Goal: Find specific page/section: Find specific page/section

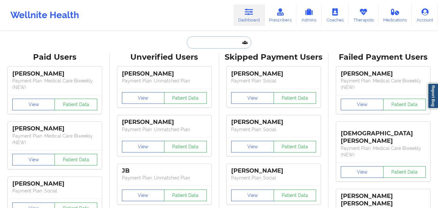
click at [204, 43] on input "text" at bounding box center [219, 42] width 64 height 12
paste input "[EMAIL_ADDRESS][DOMAIN_NAME]"
type input "[EMAIL_ADDRESS][DOMAIN_NAME]"
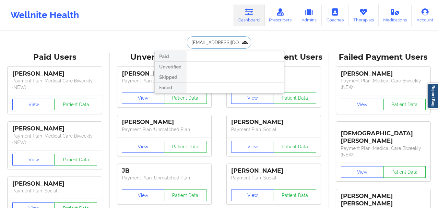
click at [190, 42] on input "[EMAIL_ADDRESS][DOMAIN_NAME]" at bounding box center [219, 42] width 64 height 12
drag, startPoint x: 191, startPoint y: 43, endPoint x: 241, endPoint y: 47, distance: 50.7
click at [241, 47] on input "[EMAIL_ADDRESS][DOMAIN_NAME]" at bounding box center [219, 42] width 64 height 12
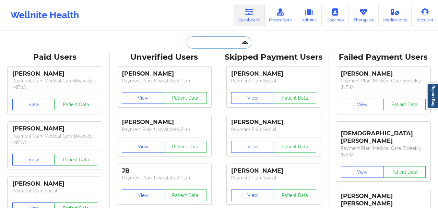
scroll to position [0, 0]
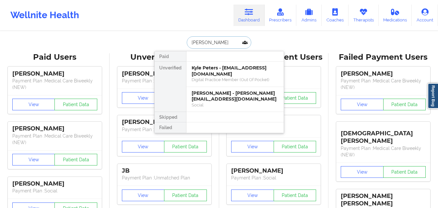
type input "[PERSON_NAME]"
click at [218, 75] on div "Kyle Peters - [EMAIL_ADDRESS][DOMAIN_NAME]" at bounding box center [235, 71] width 87 height 12
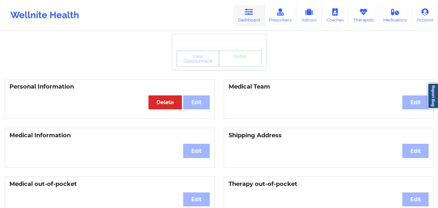
click at [248, 20] on link "Dashboard" at bounding box center [248, 15] width 31 height 21
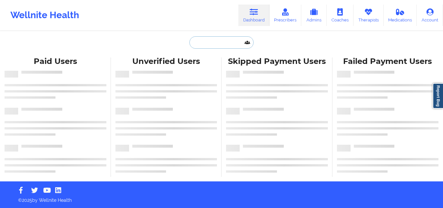
click at [199, 41] on input "text" at bounding box center [221, 42] width 64 height 12
paste input "kyle.peters10@gmail.com"
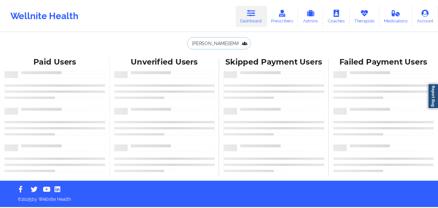
scroll to position [0, 3]
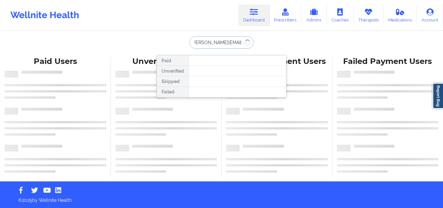
type input "kyle.peters10@gmail.com"
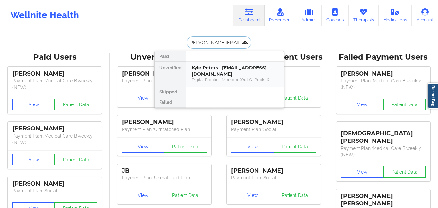
click at [216, 74] on div "Kyle Peters - [EMAIL_ADDRESS][DOMAIN_NAME]" at bounding box center [235, 71] width 87 height 12
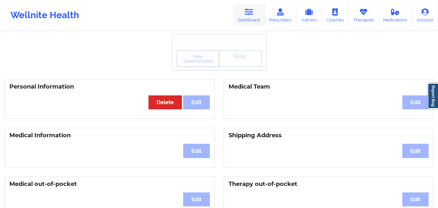
click at [253, 22] on link "Dashboard" at bounding box center [248, 15] width 31 height 21
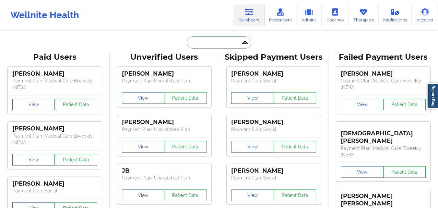
click at [215, 43] on input "text" at bounding box center [219, 42] width 64 height 12
paste input "kyle.peters10@gmail.com"
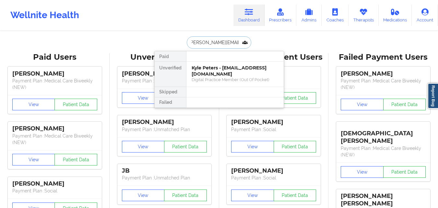
type input "kyle.peters10@gmail.com"
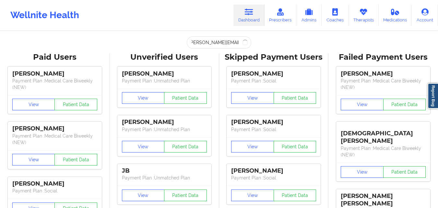
scroll to position [0, 0]
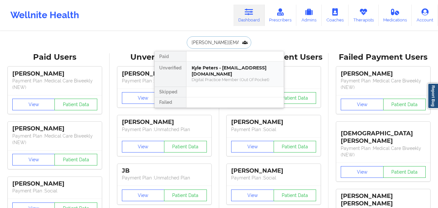
click at [221, 78] on div "Digital Practice Member (Out Of Pocket)" at bounding box center [235, 80] width 87 height 6
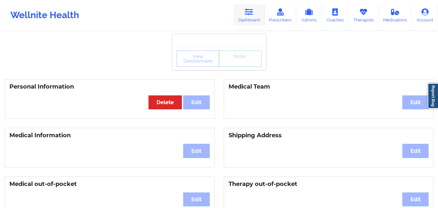
click at [247, 19] on link "Dashboard" at bounding box center [248, 15] width 31 height 21
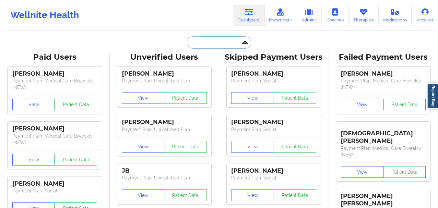
click at [208, 43] on input "text" at bounding box center [219, 42] width 64 height 12
paste input "Carlos Madrid"
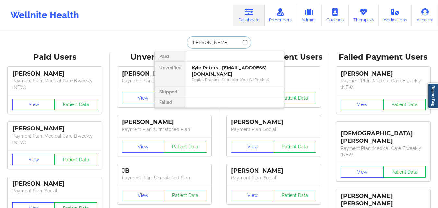
type input "Carlos Madri"
click at [207, 77] on div "Digital Practice Member (Out Of Pocket)" at bounding box center [235, 80] width 87 height 6
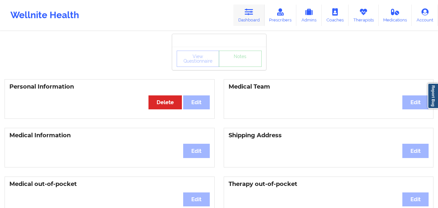
click at [252, 18] on link "Dashboard" at bounding box center [248, 15] width 31 height 21
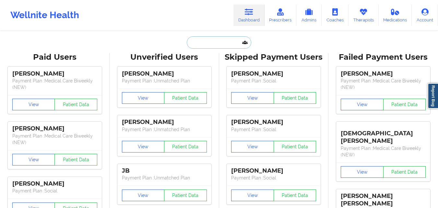
click at [215, 44] on input "text" at bounding box center [219, 42] width 64 height 12
paste input "[EMAIL_ADDRESS][DOMAIN_NAME]"
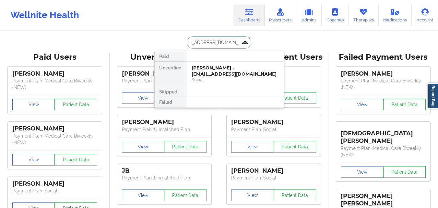
type input "[EMAIL_ADDRESS][DOMAIN_NAME]"
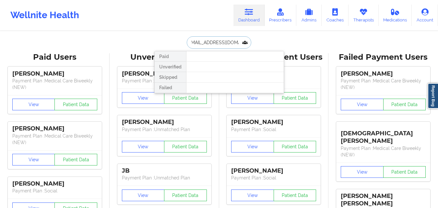
scroll to position [0, 0]
click at [190, 42] on input "[EMAIL_ADDRESS][DOMAIN_NAME]" at bounding box center [219, 42] width 64 height 12
drag, startPoint x: 190, startPoint y: 43, endPoint x: 242, endPoint y: 46, distance: 52.3
click at [242, 46] on input "[EMAIL_ADDRESS][DOMAIN_NAME]" at bounding box center [219, 42] width 64 height 12
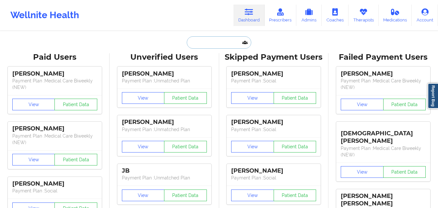
scroll to position [0, 0]
paste input "[EMAIL_ADDRESS][DOMAIN_NAME]"
type input "[EMAIL_ADDRESS][DOMAIN_NAME]"
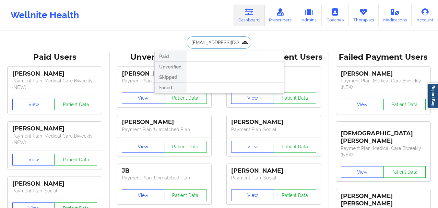
drag, startPoint x: 216, startPoint y: 41, endPoint x: 182, endPoint y: 43, distance: 33.5
click at [182, 43] on div "emailkyle.peters10@gmail.com Paid Unverified Skipped Failed" at bounding box center [219, 42] width 130 height 12
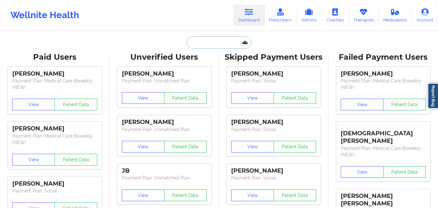
paste input "[EMAIL_ADDRESS][DOMAIN_NAME]"
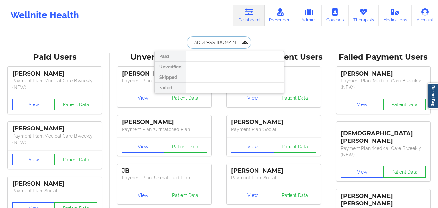
click at [196, 44] on input "[EMAIL_ADDRESS][DOMAIN_NAME]" at bounding box center [219, 42] width 64 height 12
drag, startPoint x: 202, startPoint y: 42, endPoint x: 180, endPoint y: 42, distance: 21.4
click at [180, 42] on div "emailkyle.peters10@gmail.com Paid Unverified Skipped Failed" at bounding box center [219, 42] width 130 height 12
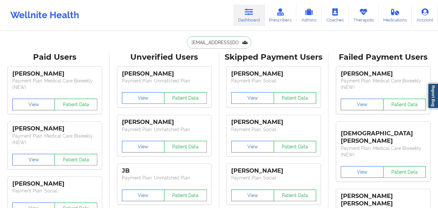
type input "kyle.peters10@gmail.com"
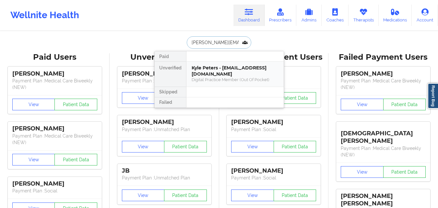
click at [211, 70] on div "Kyle Peters - [EMAIL_ADDRESS][DOMAIN_NAME]" at bounding box center [235, 71] width 87 height 12
